Goal: Information Seeking & Learning: Learn about a topic

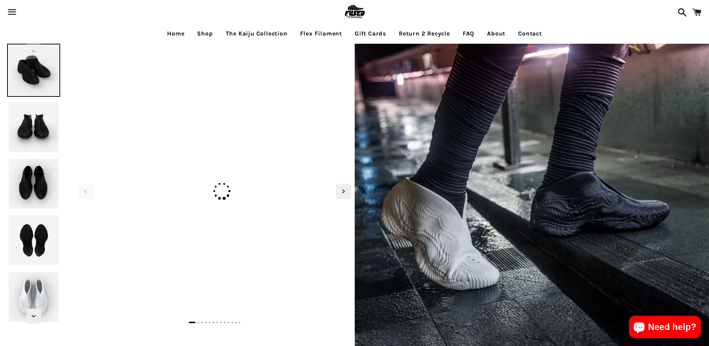
select select "**********"
select select "*****"
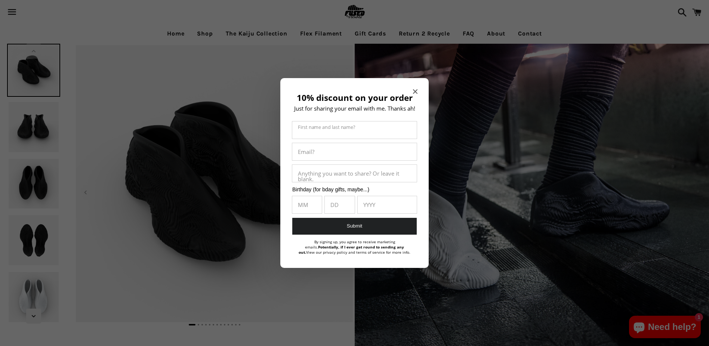
click at [416, 90] on icon "Close modal" at bounding box center [415, 91] width 4 height 4
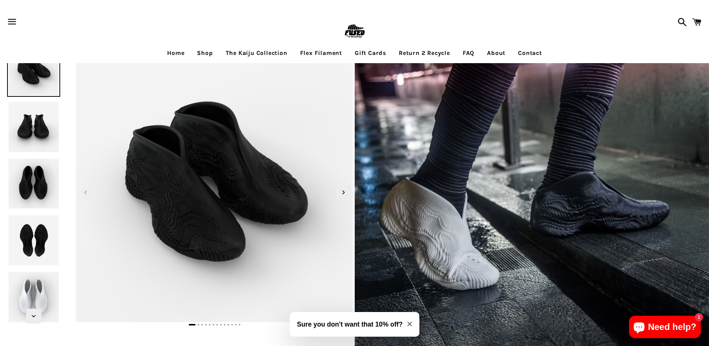
click at [27, 237] on img at bounding box center [33, 240] width 53 height 53
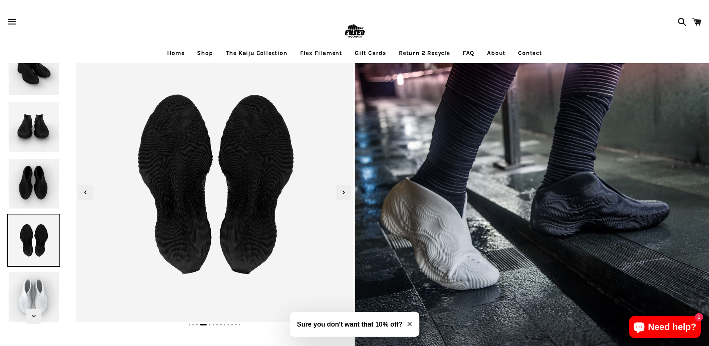
click at [31, 203] on img at bounding box center [33, 183] width 53 height 53
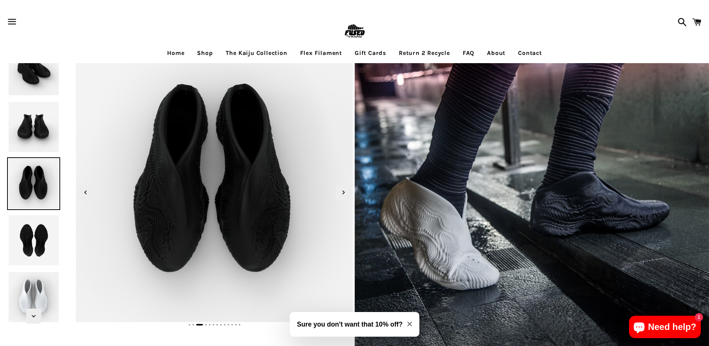
click at [41, 136] on img at bounding box center [33, 127] width 53 height 53
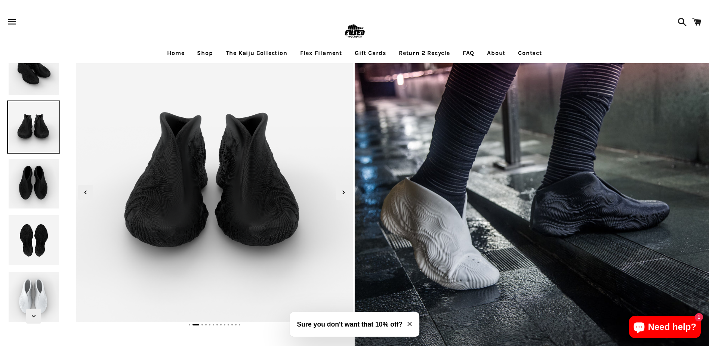
click at [44, 94] on img at bounding box center [33, 70] width 53 height 53
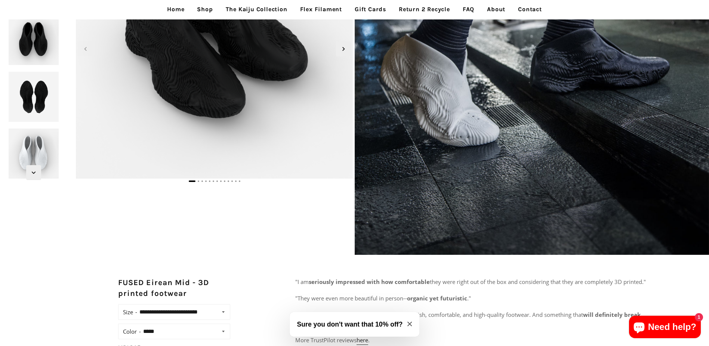
scroll to position [150, 0]
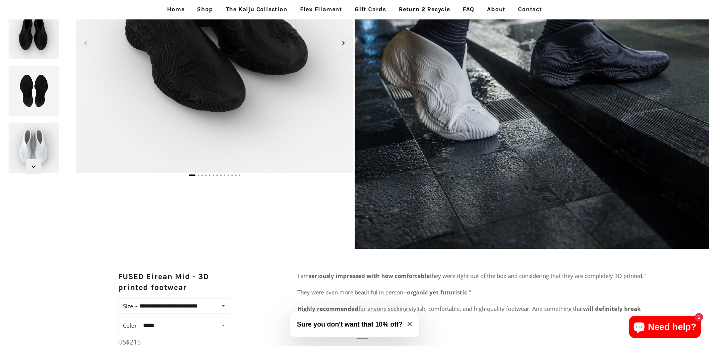
click at [41, 156] on img at bounding box center [33, 147] width 53 height 53
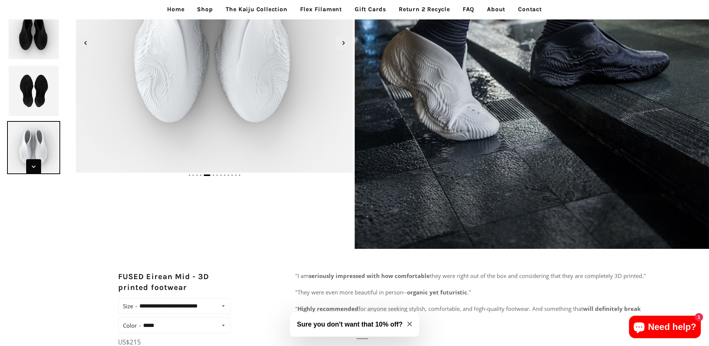
click at [34, 171] on span "Next slide" at bounding box center [33, 166] width 15 height 15
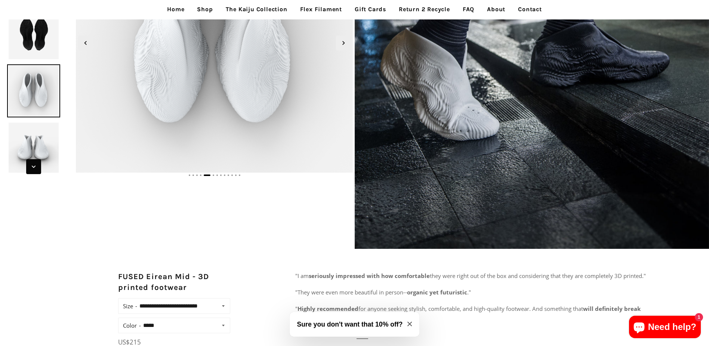
click at [34, 171] on span "Next slide" at bounding box center [33, 166] width 15 height 15
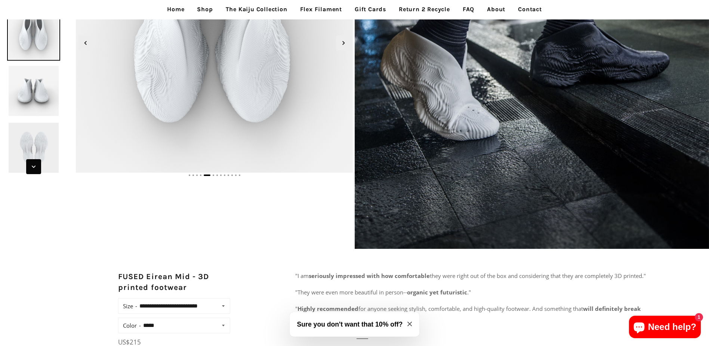
click at [34, 171] on span "Next slide" at bounding box center [33, 166] width 15 height 15
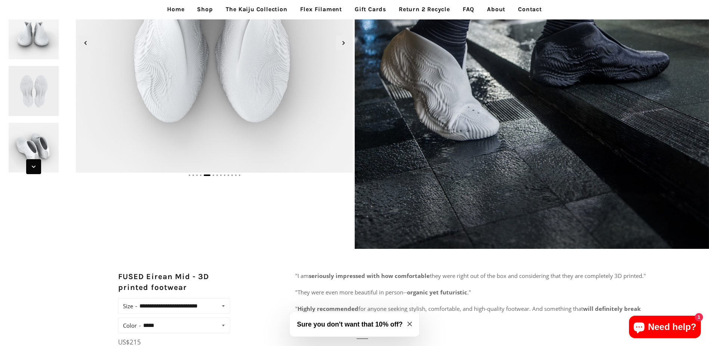
click at [34, 171] on span "Next slide" at bounding box center [33, 166] width 15 height 15
click at [43, 99] on img at bounding box center [33, 90] width 53 height 53
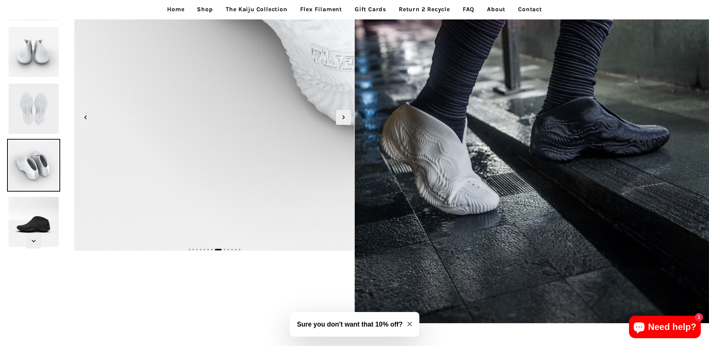
scroll to position [75, 0]
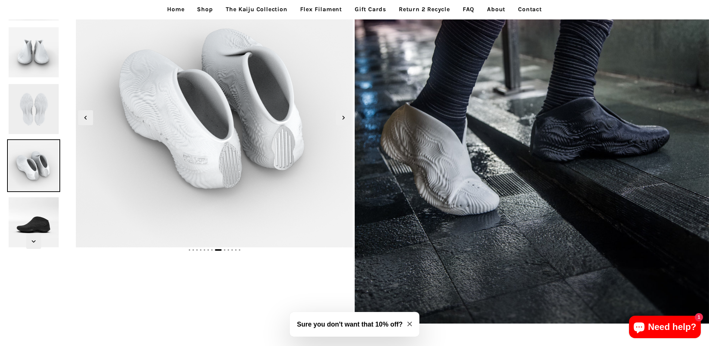
click at [30, 191] on img at bounding box center [33, 165] width 53 height 53
click at [30, 205] on img at bounding box center [33, 222] width 53 height 53
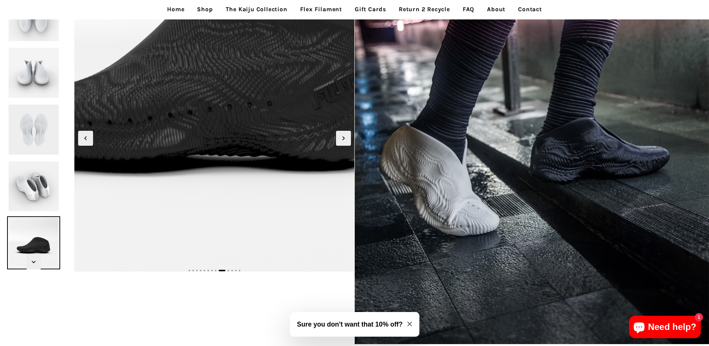
scroll to position [0, 0]
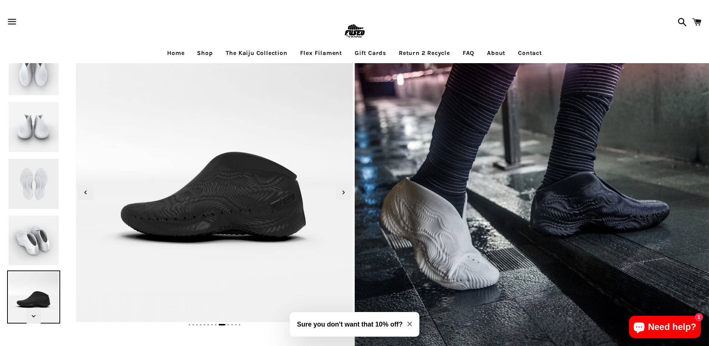
click at [176, 53] on link "Home" at bounding box center [175, 53] width 28 height 19
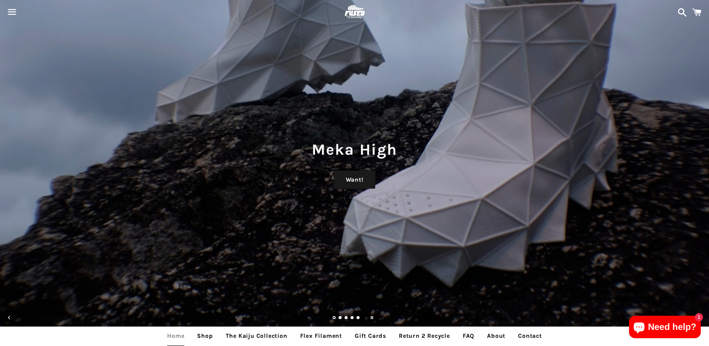
click at [10, 9] on div "Menu" at bounding box center [62, 12] width 117 height 24
click at [13, 20] on span "button" at bounding box center [12, 21] width 17 height 22
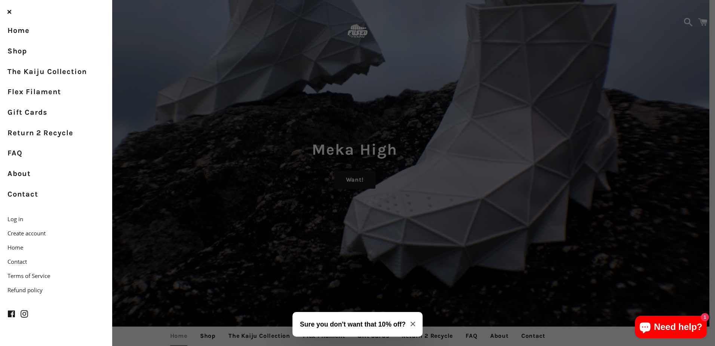
click at [319, 170] on div "Menu Search Cart Meka High Want! Kodo Translucent Get! FUSED Kodo Love! FUSED E…" at bounding box center [357, 173] width 715 height 346
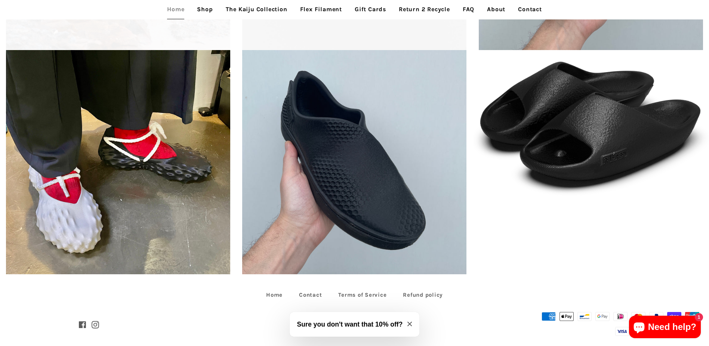
scroll to position [1903, 0]
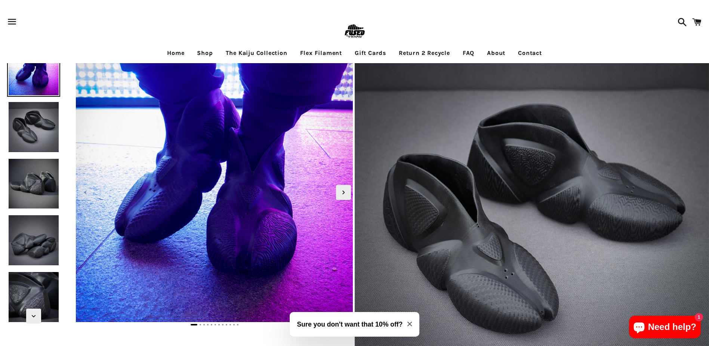
click at [28, 124] on img at bounding box center [33, 127] width 53 height 53
click at [26, 179] on img at bounding box center [33, 183] width 53 height 53
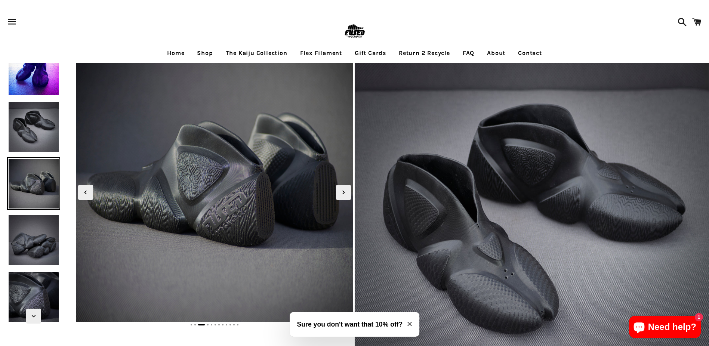
click at [27, 240] on img at bounding box center [33, 240] width 53 height 53
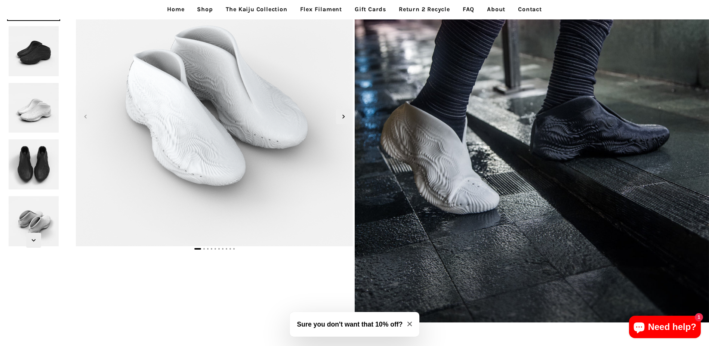
scroll to position [262, 0]
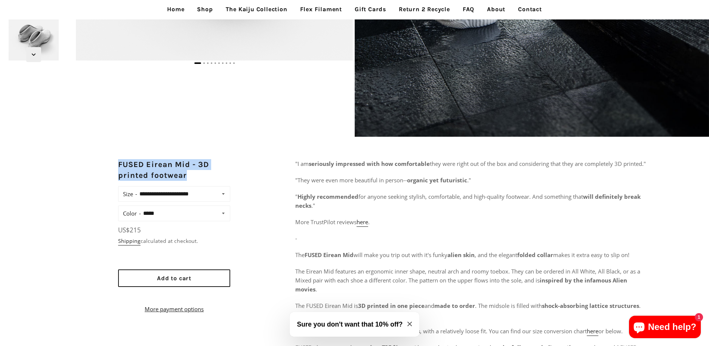
drag, startPoint x: 118, startPoint y: 163, endPoint x: 210, endPoint y: 173, distance: 93.3
click at [210, 173] on div "**********" at bounding box center [354, 329] width 709 height 341
drag, startPoint x: 210, startPoint y: 173, endPoint x: 173, endPoint y: 164, distance: 38.4
copy h2 "FUSED Eirean Mid - 3D printed footwear"
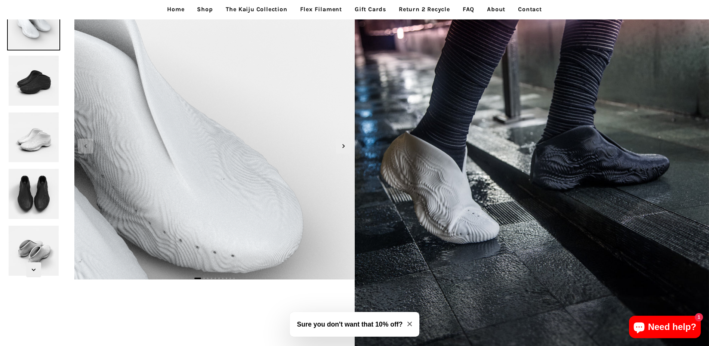
scroll to position [37, 0]
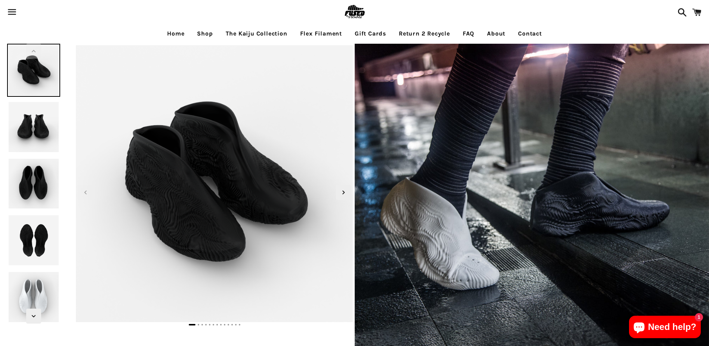
select select "**********"
select select "*****"
